Goal: Transaction & Acquisition: Purchase product/service

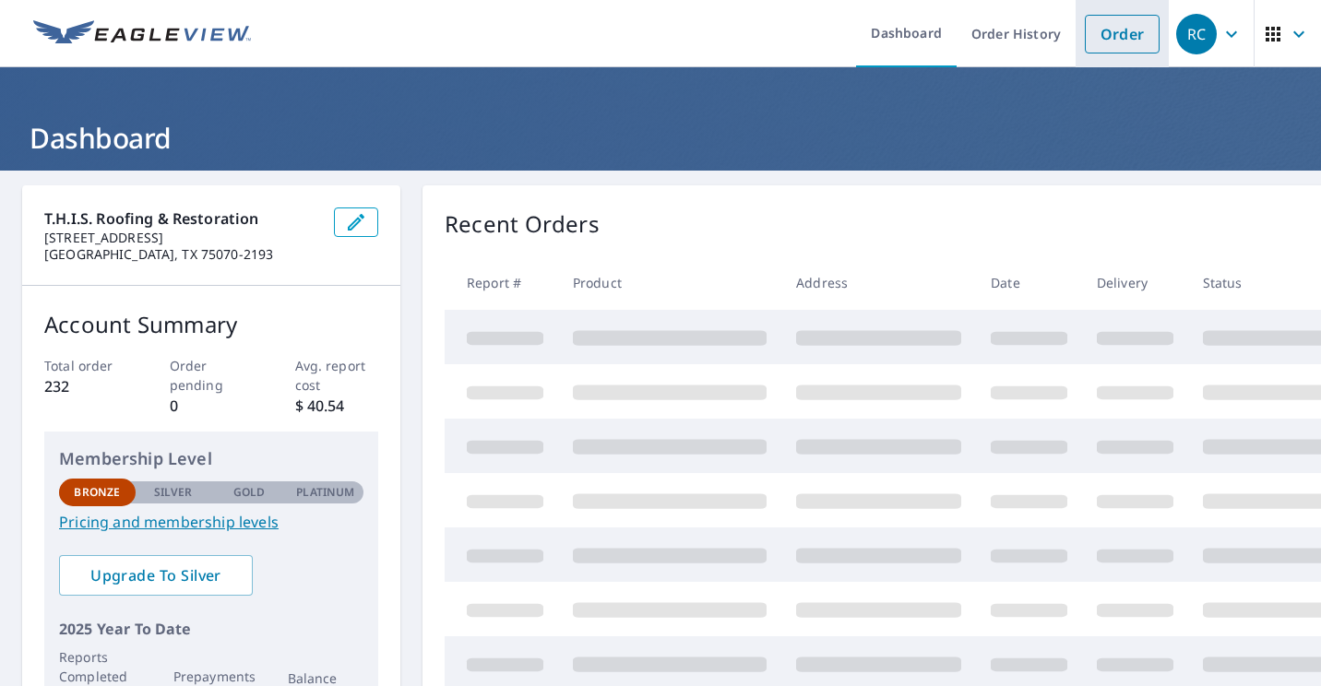
click at [1100, 36] on link "Order" at bounding box center [1122, 34] width 75 height 39
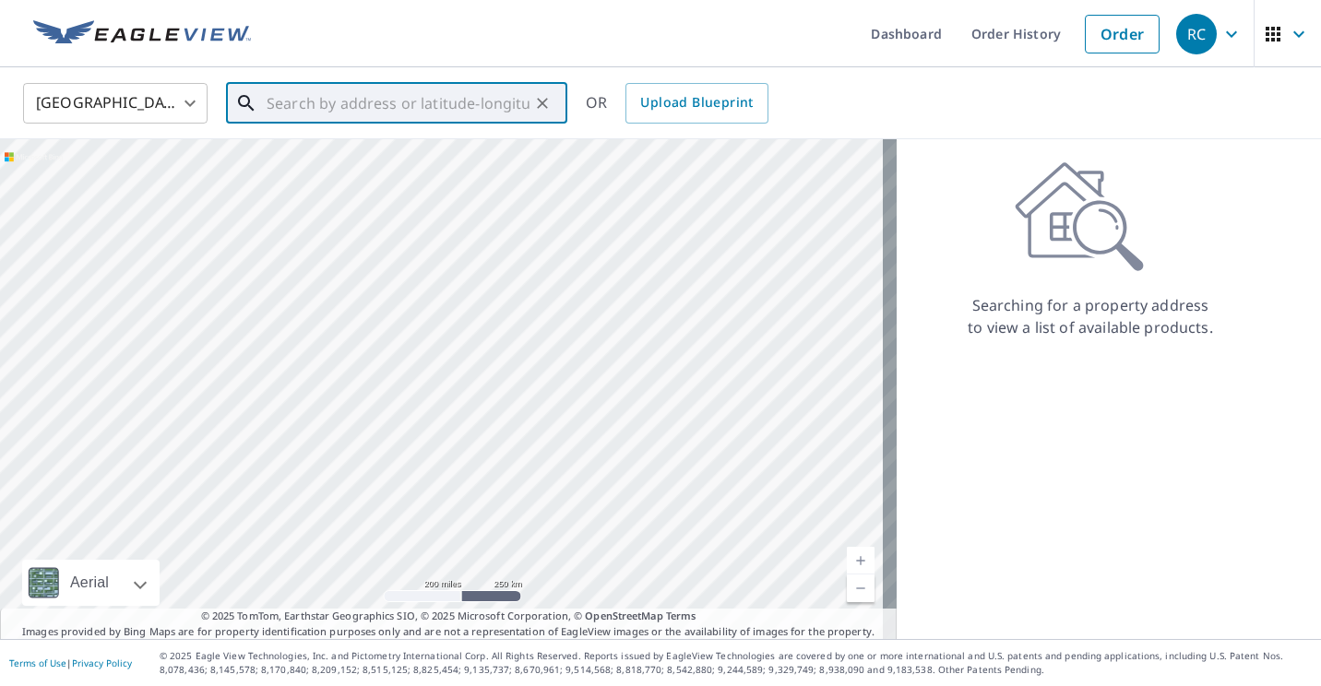
click at [295, 112] on input "text" at bounding box center [398, 103] width 263 height 52
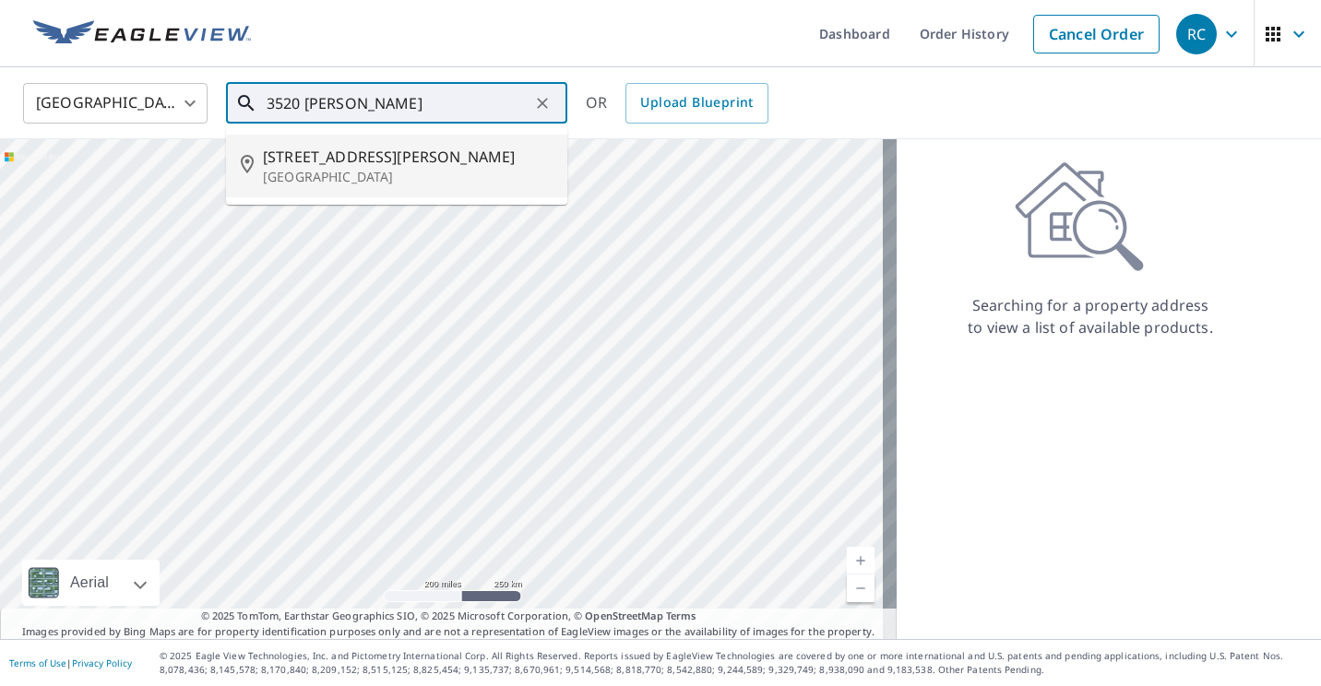
click at [316, 155] on span "[STREET_ADDRESS][PERSON_NAME]" at bounding box center [408, 157] width 290 height 22
type input "[STREET_ADDRESS][PERSON_NAME]"
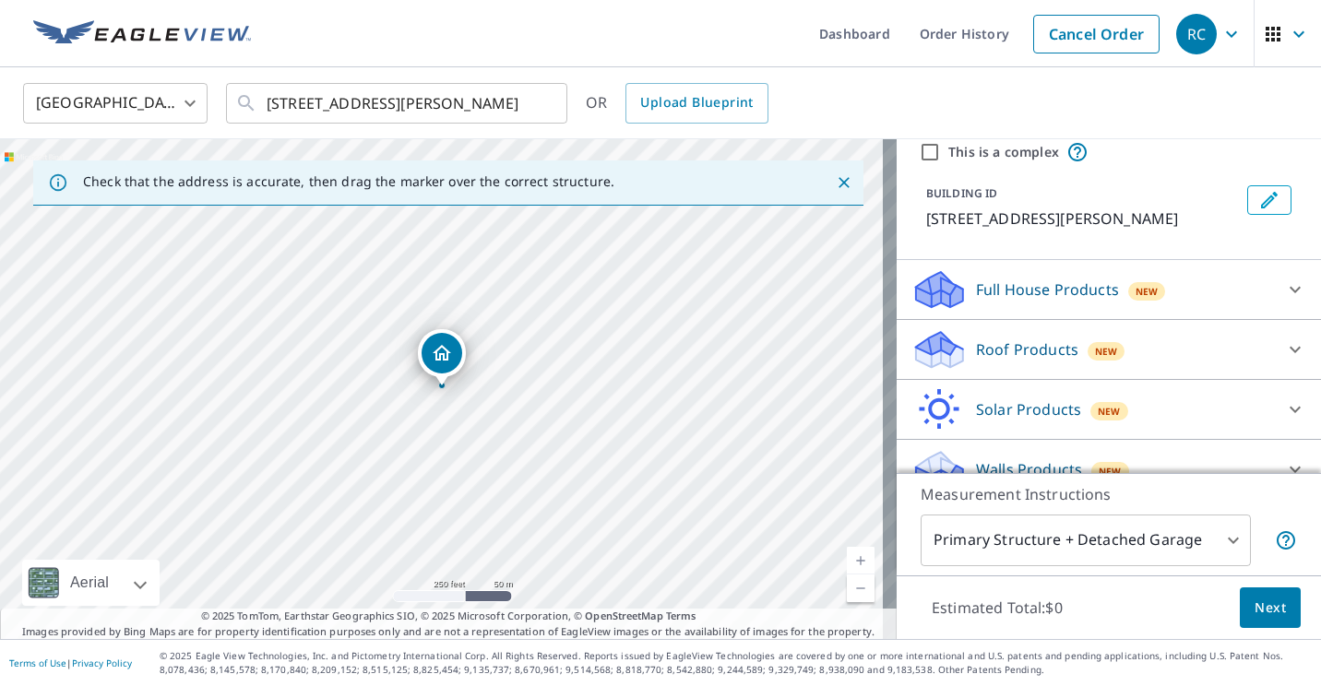
scroll to position [73, 0]
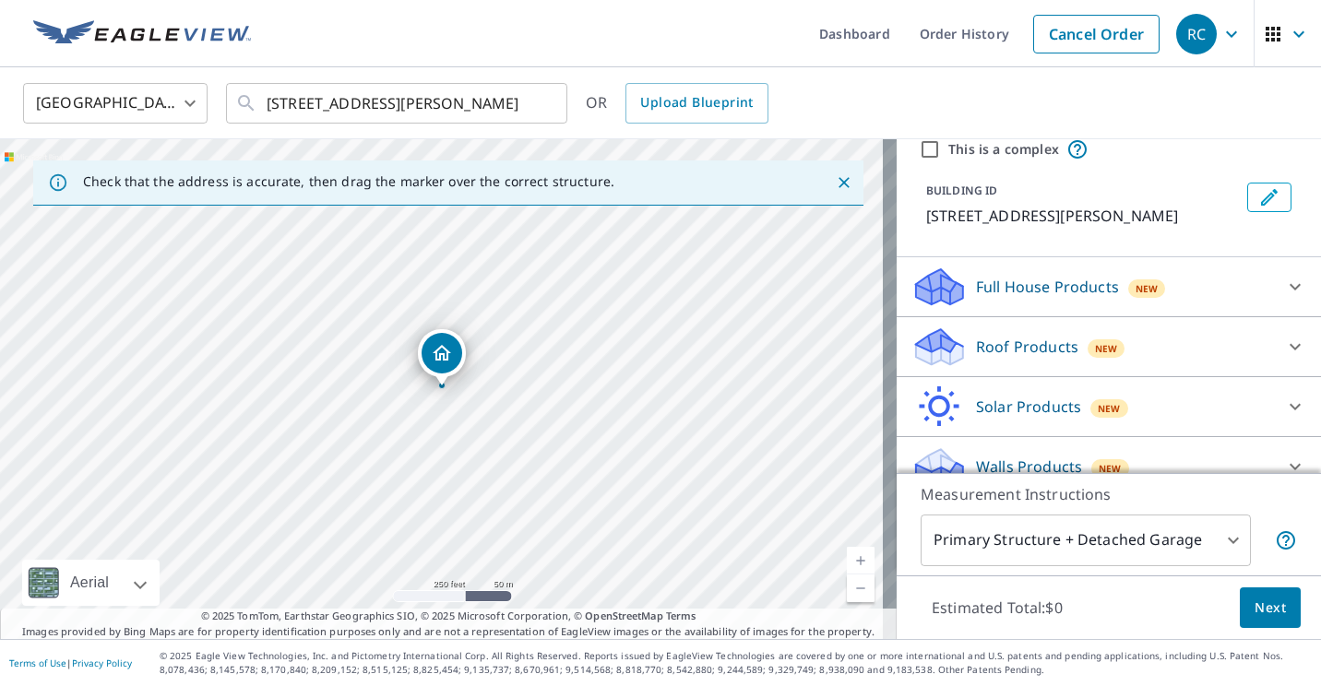
click at [1102, 349] on div "New" at bounding box center [1107, 348] width 38 height 18
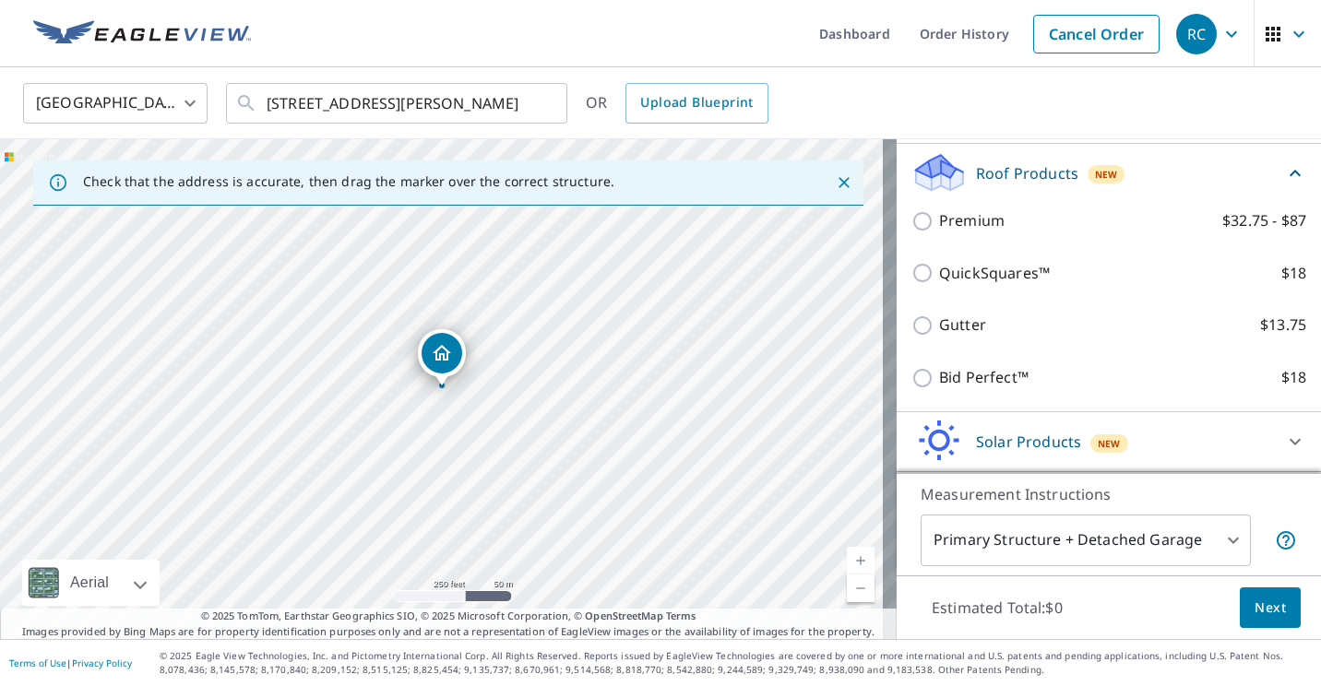
scroll to position [276, 0]
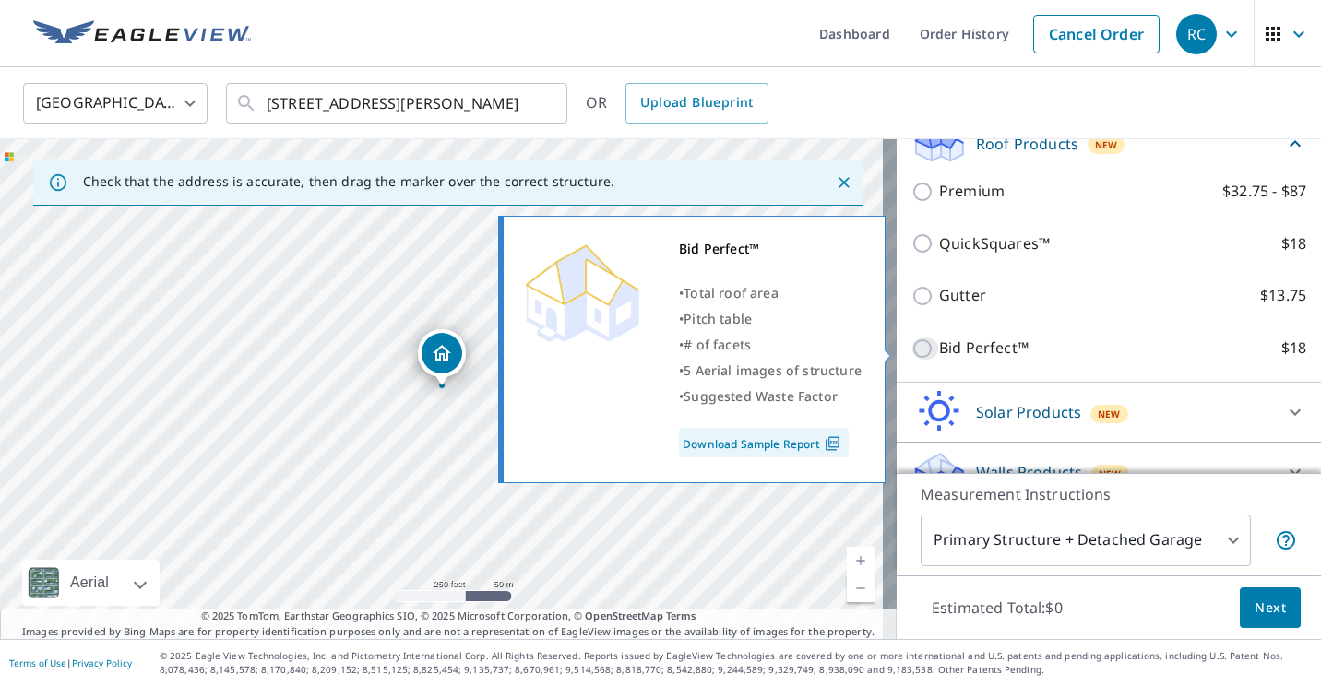
click at [916, 351] on input "Bid Perfect™ $18" at bounding box center [925, 349] width 28 height 22
checkbox input "true"
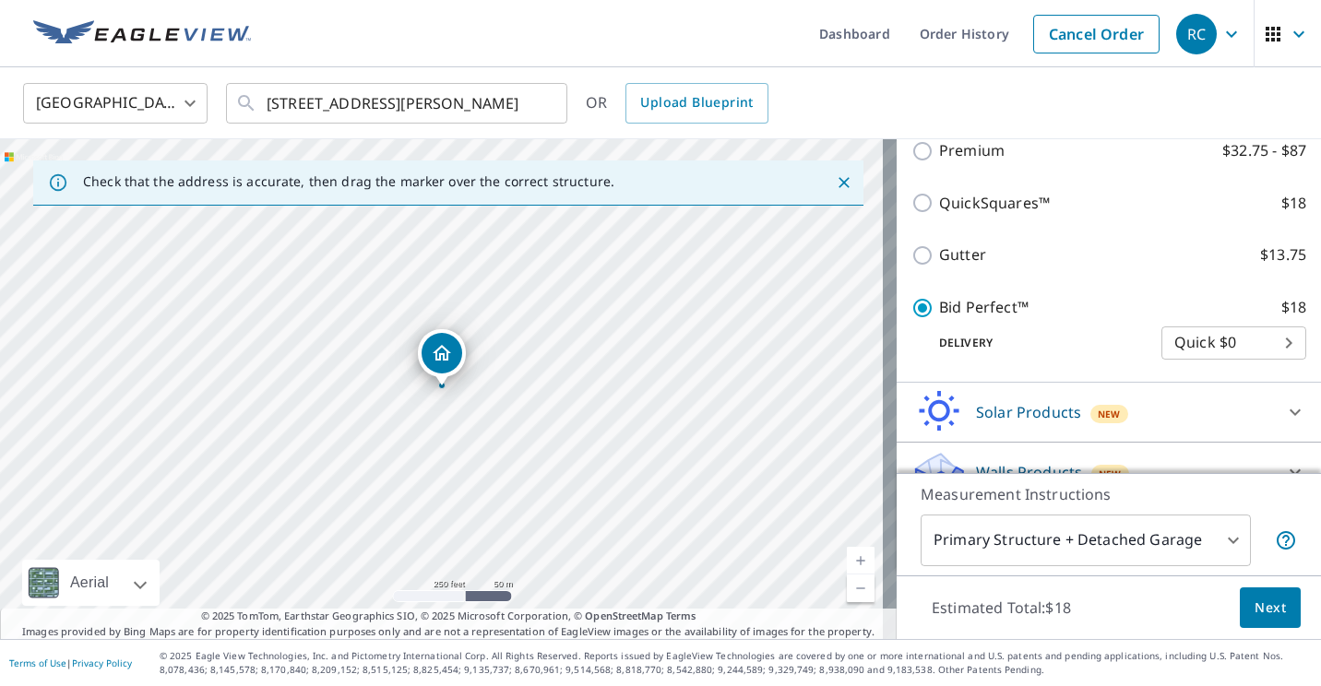
scroll to position [376, 0]
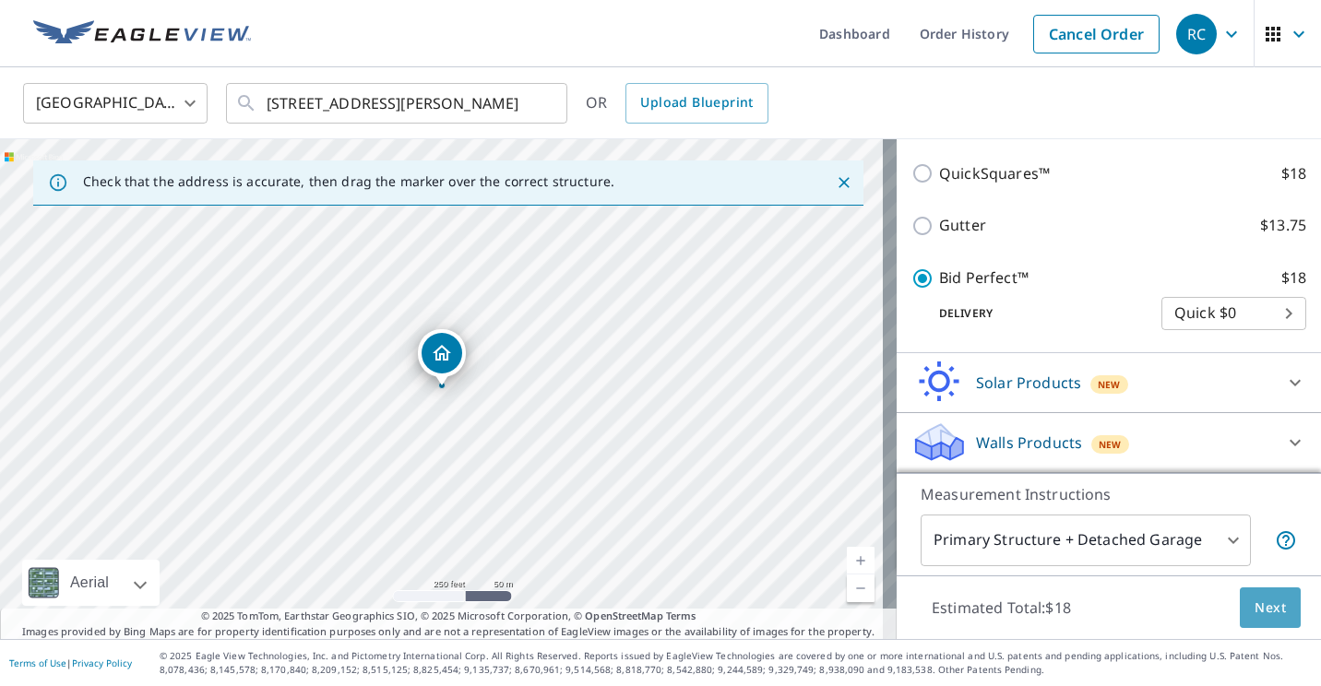
click at [1266, 609] on span "Next" at bounding box center [1270, 608] width 31 height 23
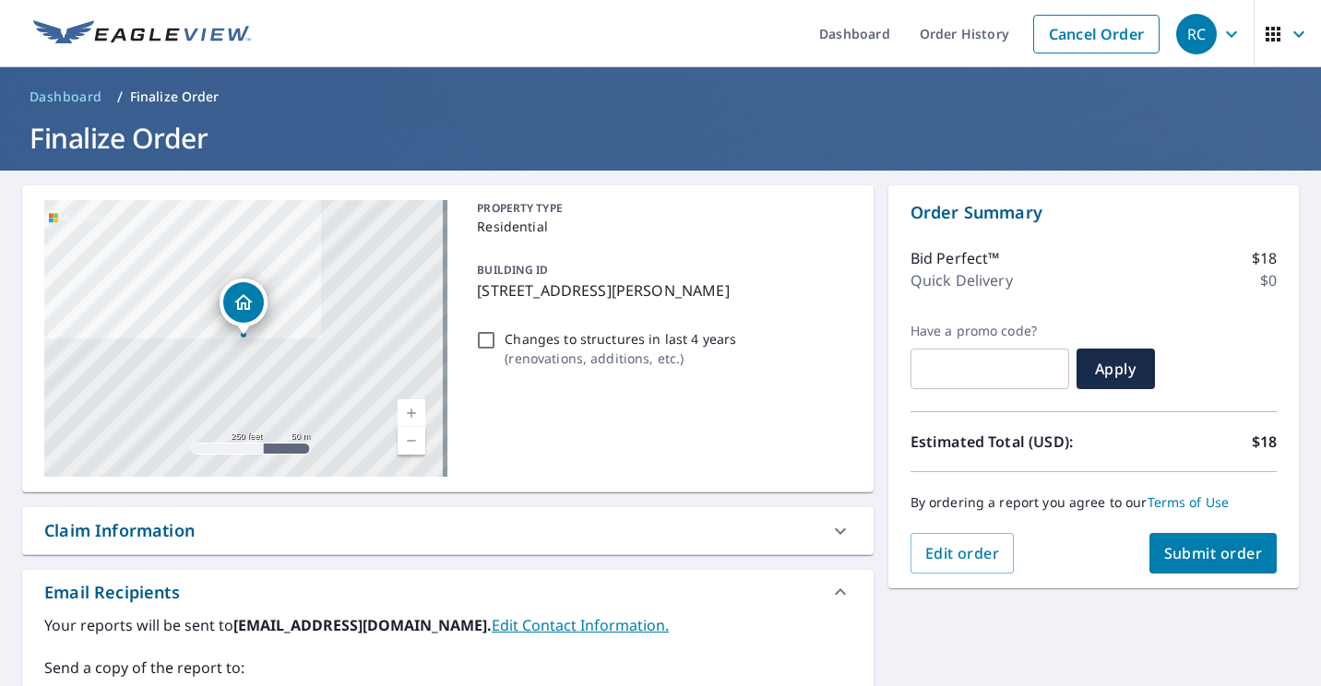
click at [1225, 550] on span "Submit order" at bounding box center [1213, 553] width 99 height 20
checkbox input "true"
